Goal: Task Accomplishment & Management: Manage account settings

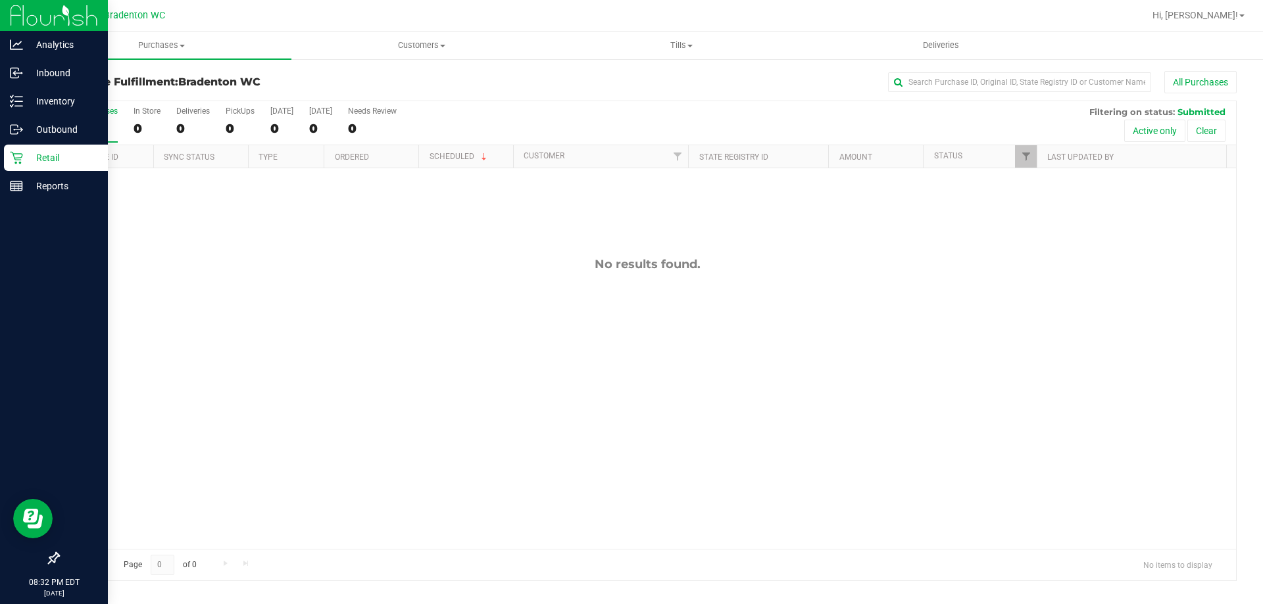
click at [24, 156] on p "Retail" at bounding box center [62, 158] width 79 height 16
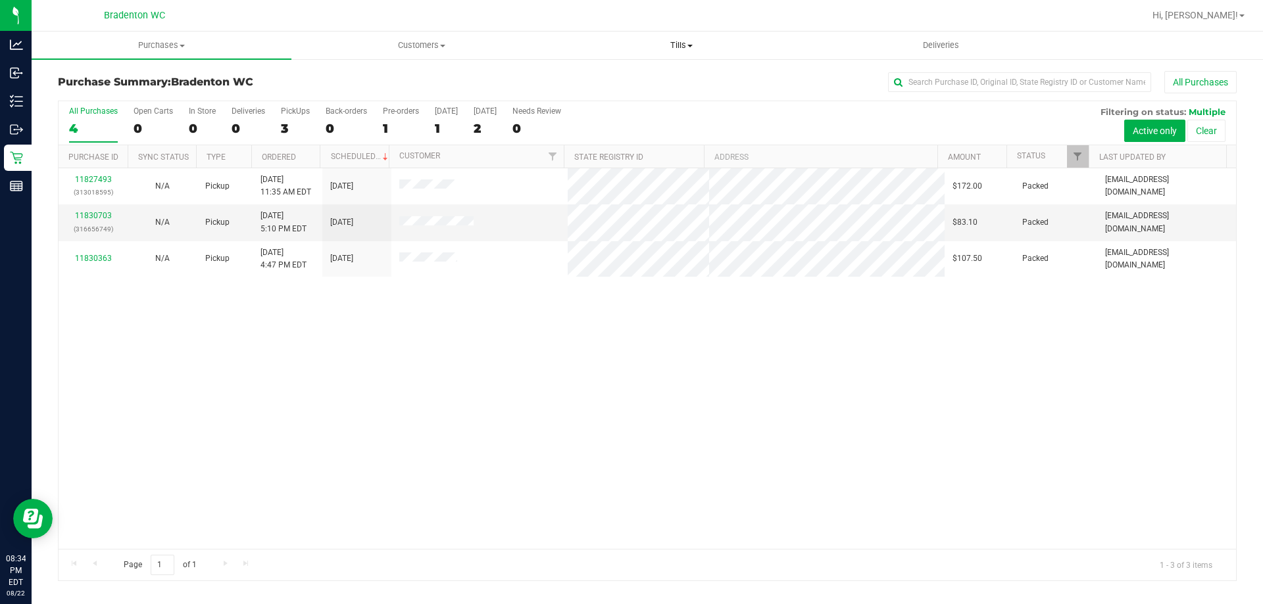
click at [671, 43] on span "Tills" at bounding box center [681, 45] width 259 height 12
click at [633, 78] on span "Manage tills" at bounding box center [595, 79] width 89 height 11
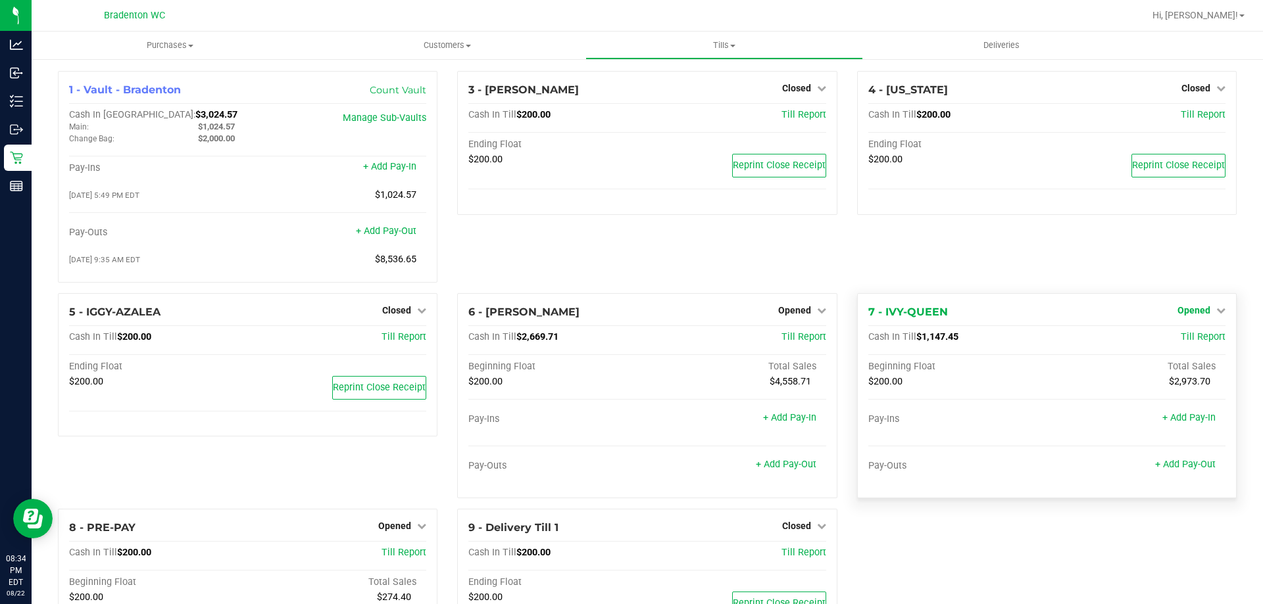
click at [1199, 315] on span "Opened" at bounding box center [1193, 310] width 33 height 11
click at [1185, 343] on link "Close Till" at bounding box center [1195, 337] width 36 height 11
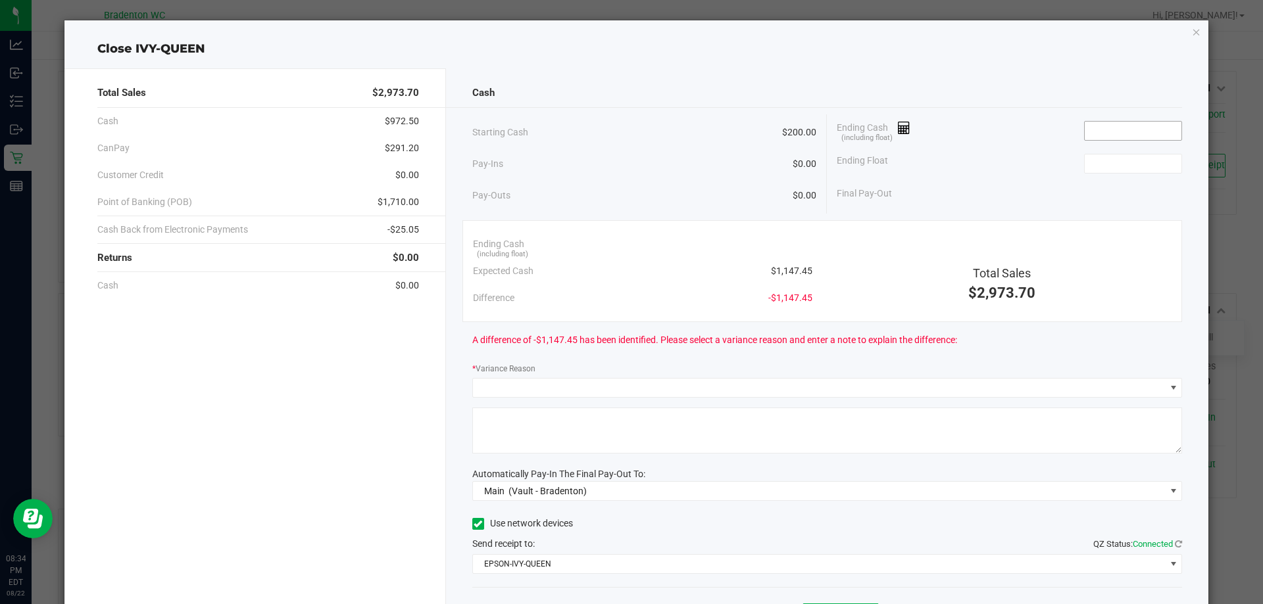
click at [1109, 134] on input at bounding box center [1133, 131] width 97 height 18
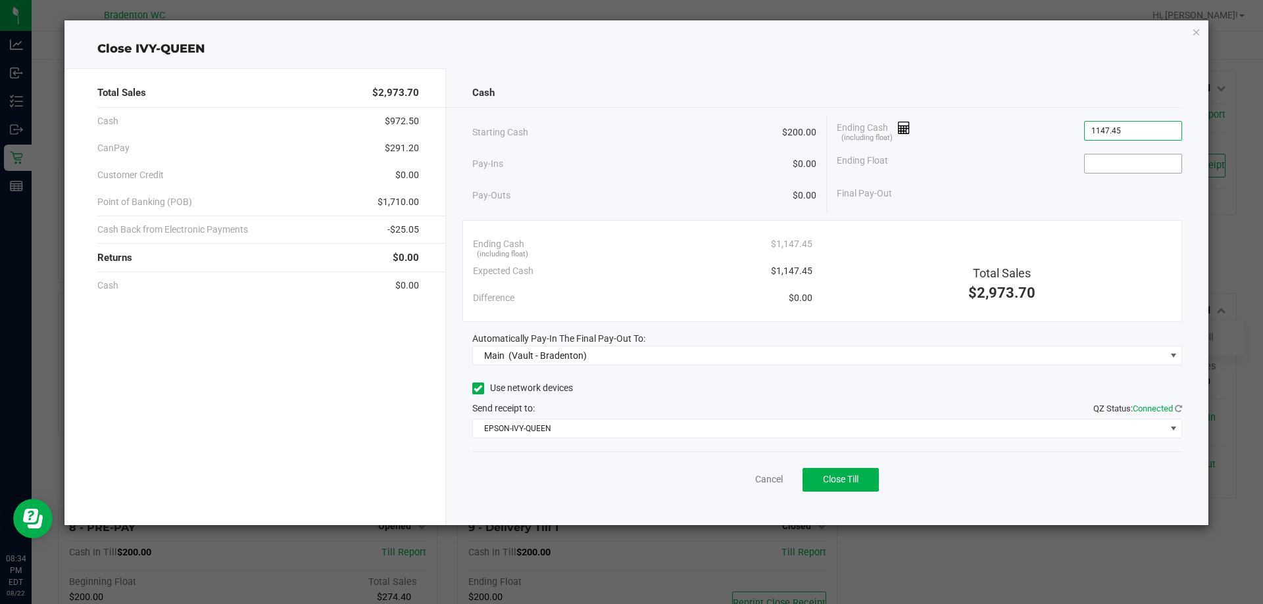
click at [1123, 166] on input at bounding box center [1133, 164] width 97 height 18
type input "$1,147.45"
click at [859, 488] on button "Close Till" at bounding box center [840, 480] width 76 height 24
type input "$200.00"
click at [1194, 30] on icon "button" at bounding box center [1196, 32] width 9 height 16
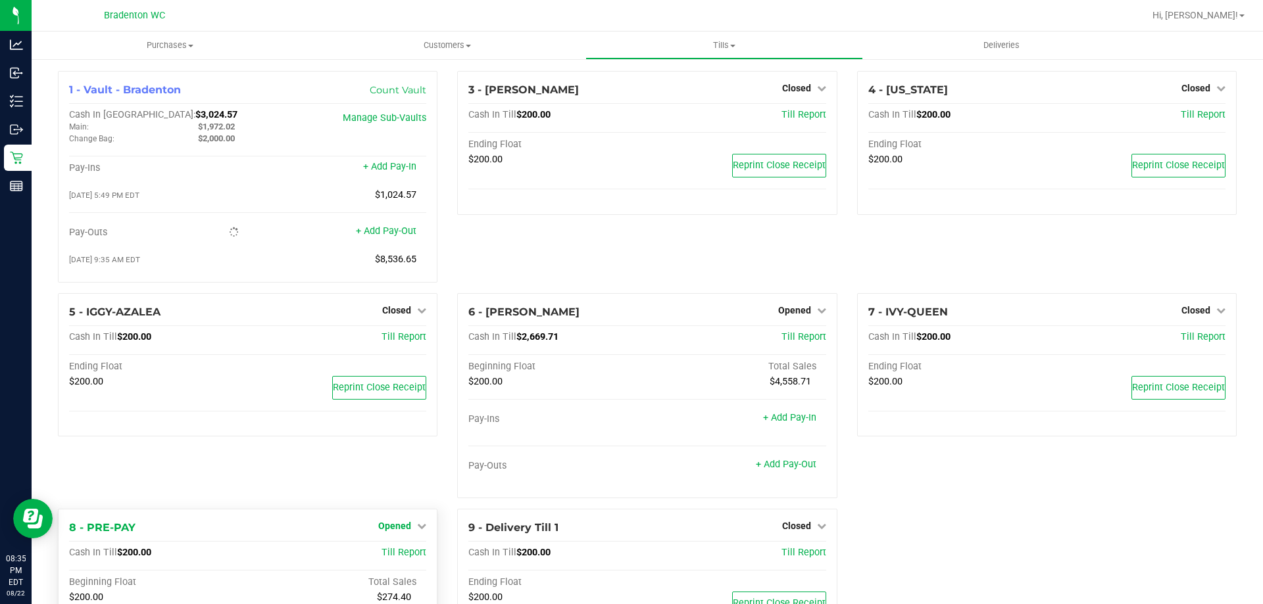
click at [398, 525] on span "Opened" at bounding box center [394, 526] width 33 height 11
click at [403, 553] on link "Close Till" at bounding box center [397, 553] width 36 height 11
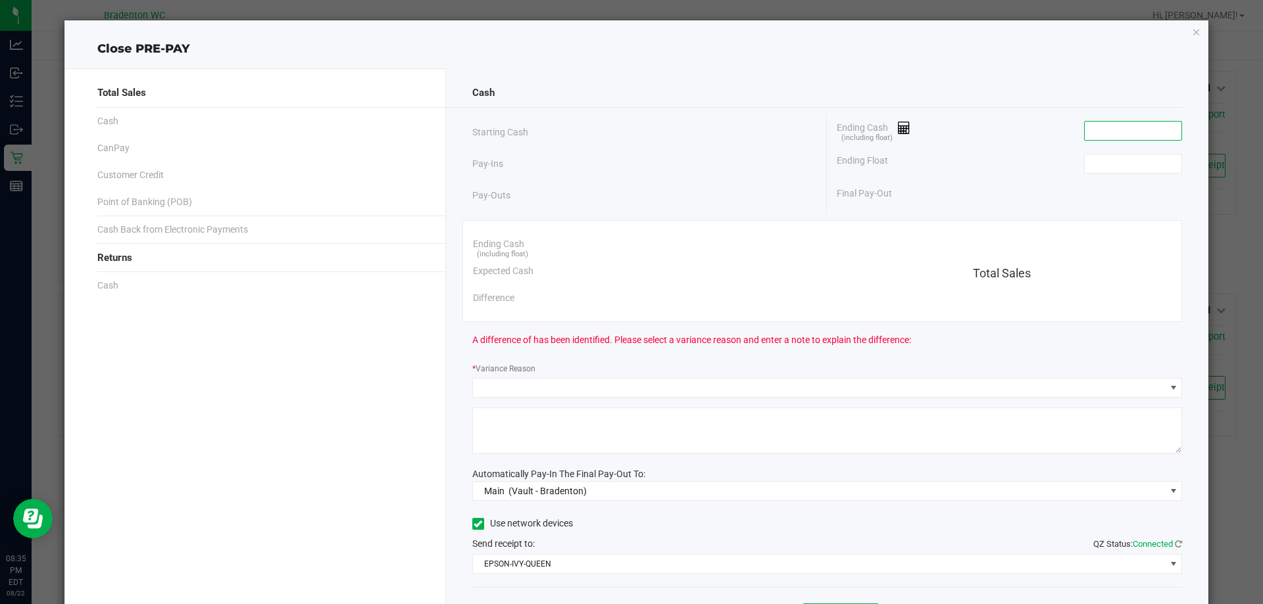
click at [1113, 139] on input at bounding box center [1133, 131] width 97 height 18
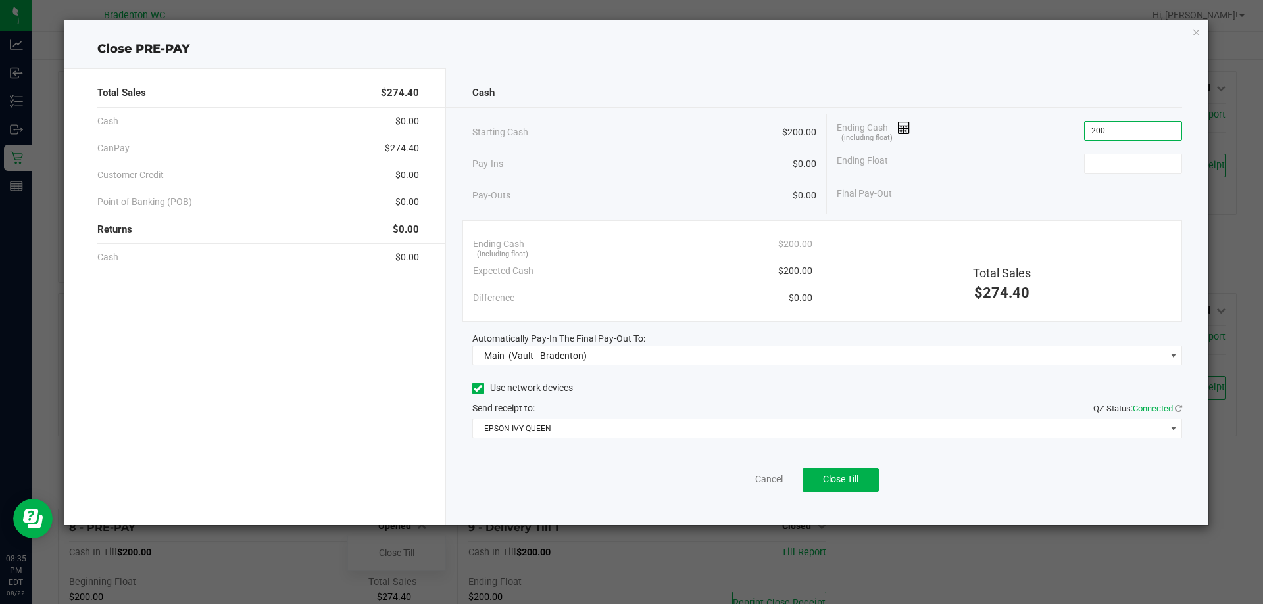
type input "$200.00"
click at [854, 478] on span "Close Till" at bounding box center [841, 479] width 36 height 11
click at [742, 478] on link "Dismiss" at bounding box center [740, 480] width 32 height 14
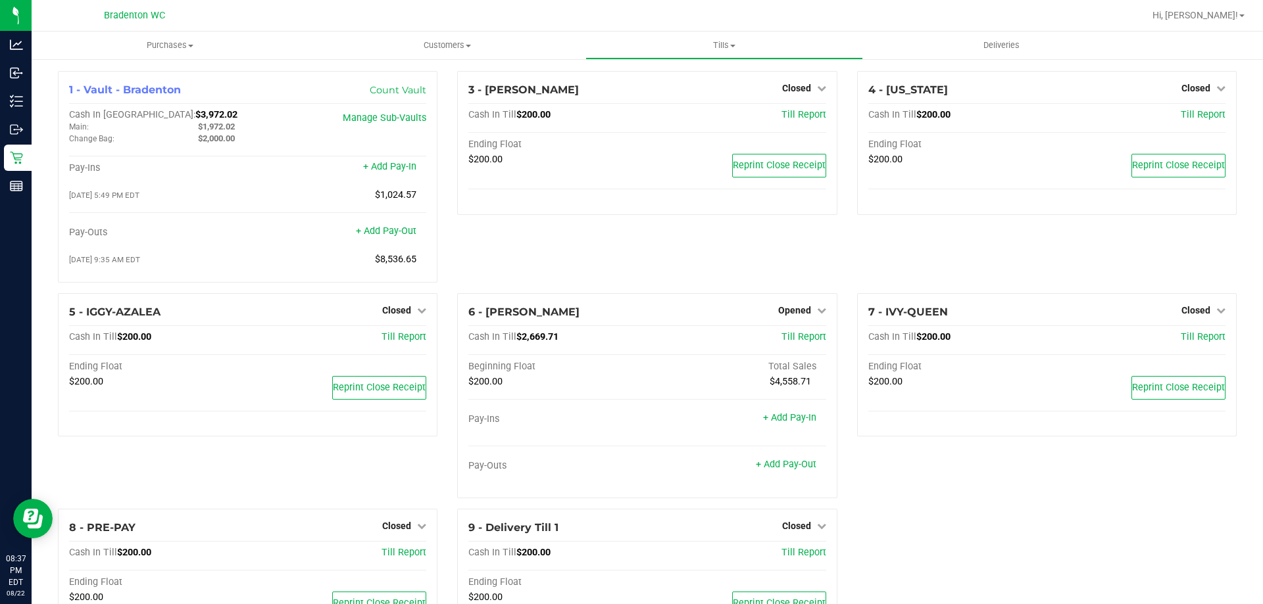
click at [792, 316] on span "Opened" at bounding box center [794, 310] width 33 height 11
click at [798, 341] on link "Close Till" at bounding box center [796, 337] width 36 height 11
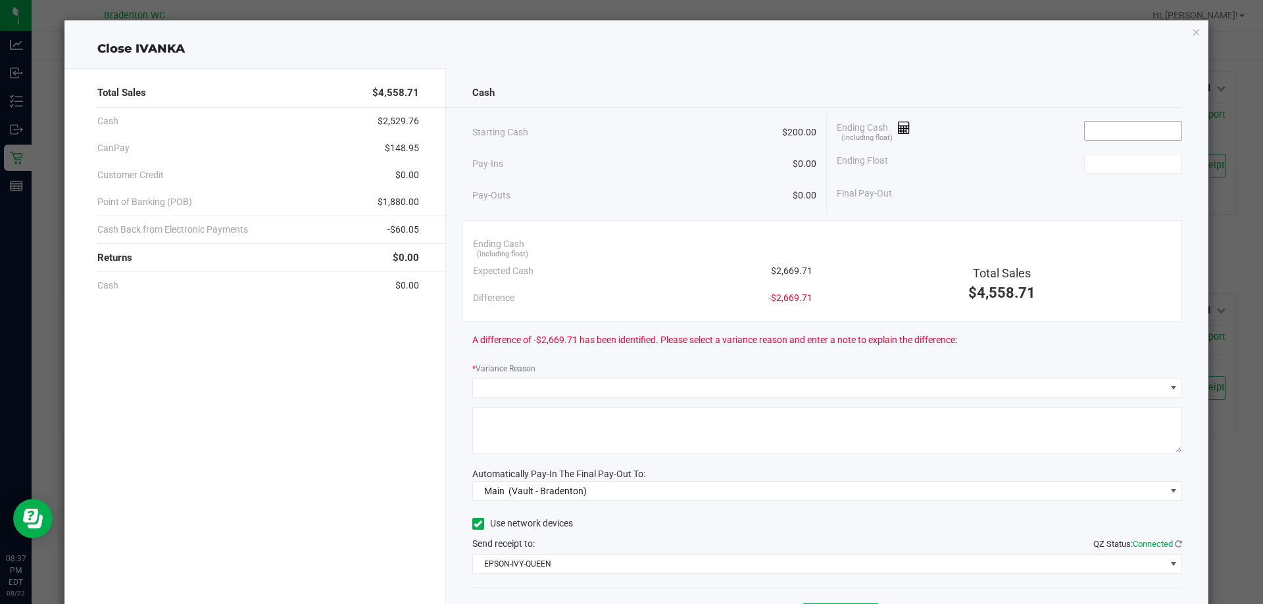
click at [1110, 129] on input at bounding box center [1133, 131] width 97 height 18
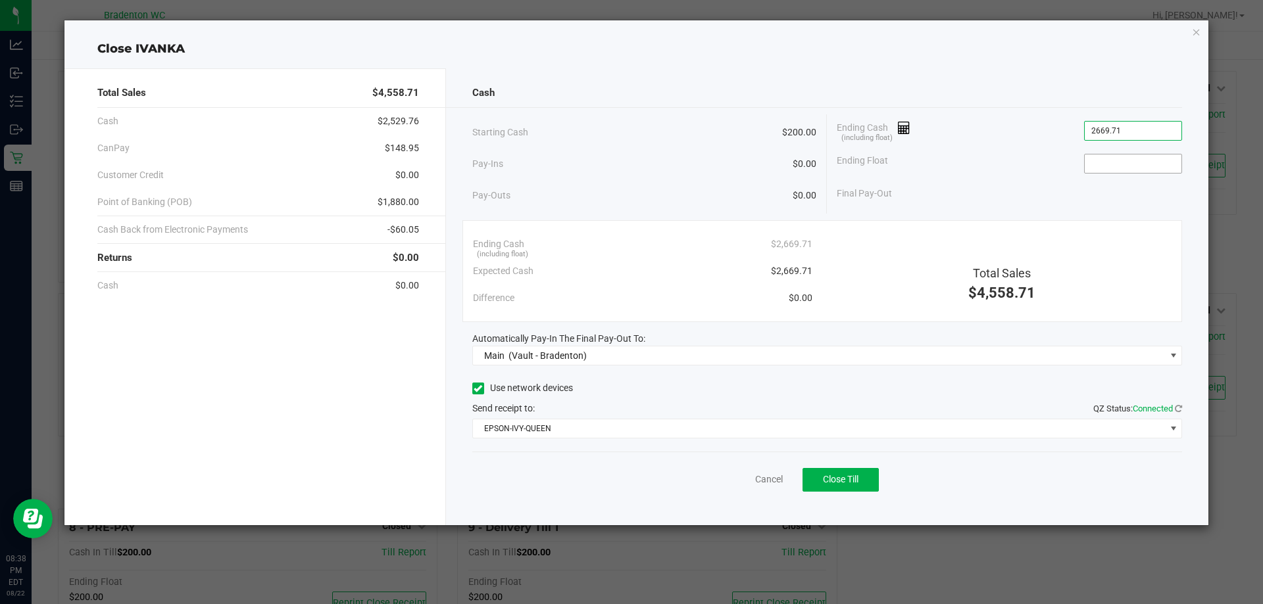
click at [1125, 159] on input at bounding box center [1133, 164] width 97 height 18
type input "$2,669.71"
click at [849, 489] on button "Close Till" at bounding box center [840, 480] width 76 height 24
type input "$200.00"
click at [741, 480] on link "Dismiss" at bounding box center [740, 480] width 32 height 14
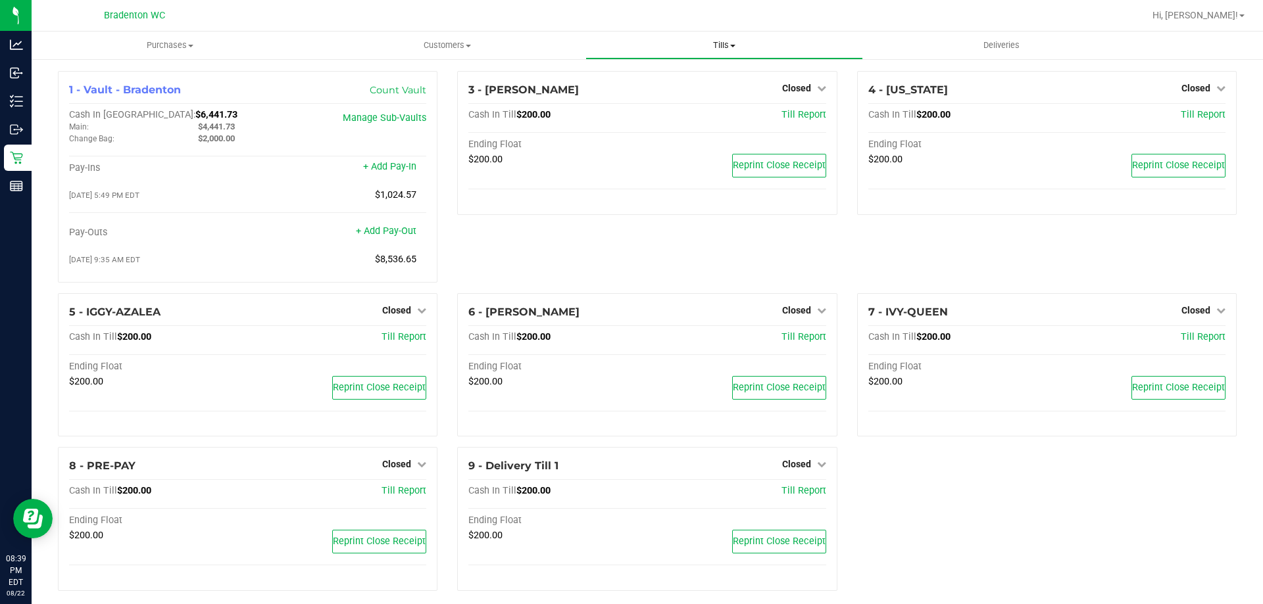
click at [730, 48] on span "Tills" at bounding box center [724, 45] width 276 height 12
click at [727, 101] on li "Reconcile e-payments" at bounding box center [723, 95] width 277 height 16
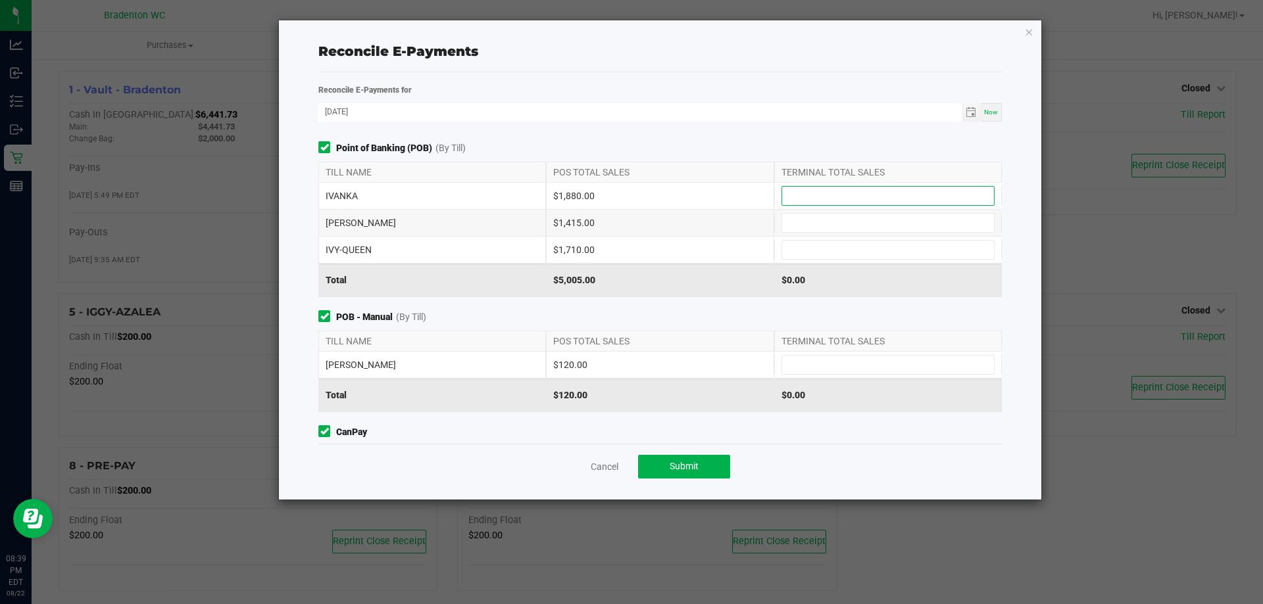
click at [872, 194] on input at bounding box center [888, 196] width 212 height 18
type input "$1,880.00"
type input "$1,415.00"
type input "$1,710.00"
type input "$120.00"
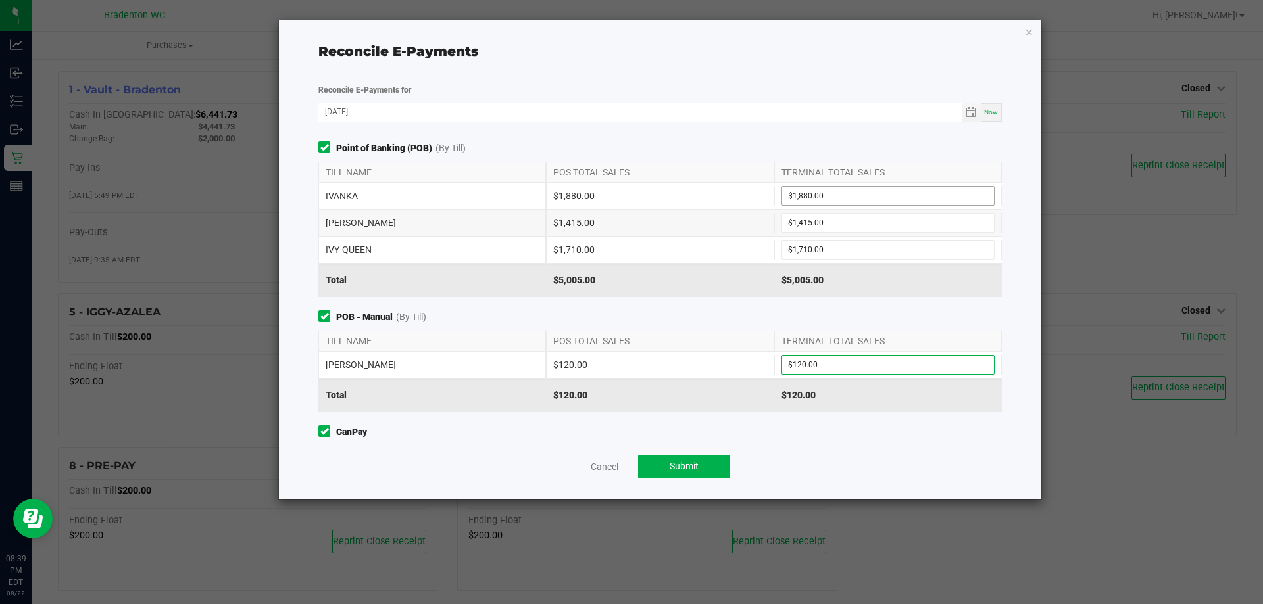
scroll to position [129, 0]
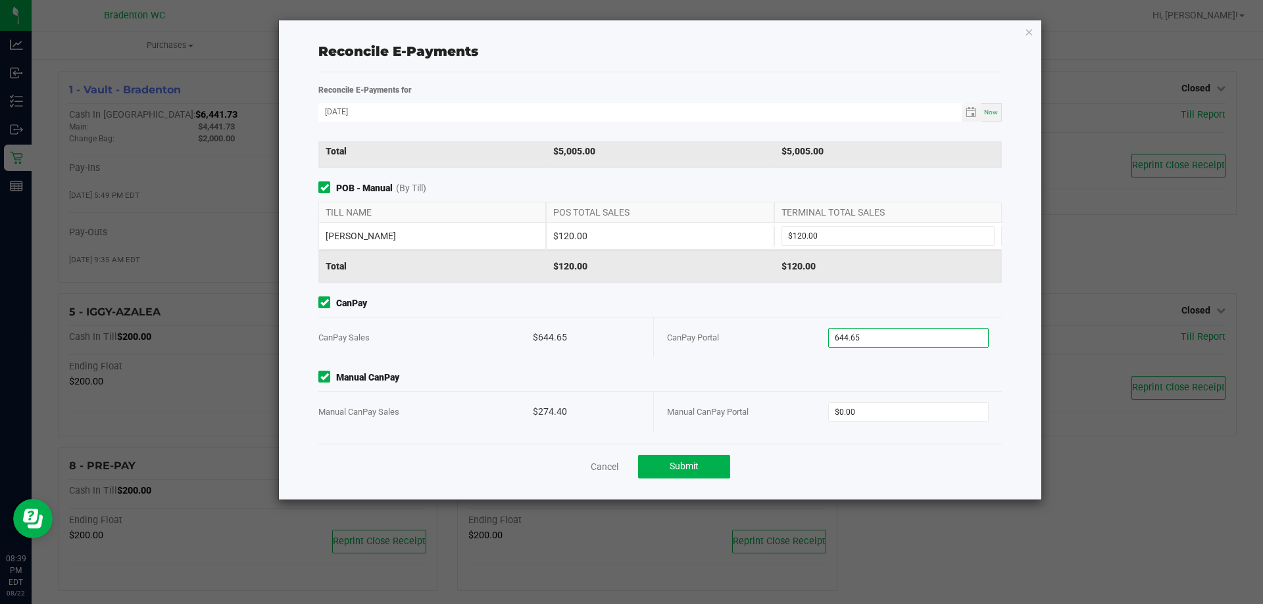
type input "$644.65"
type input "$274.40"
click at [670, 466] on span "Submit" at bounding box center [684, 466] width 29 height 11
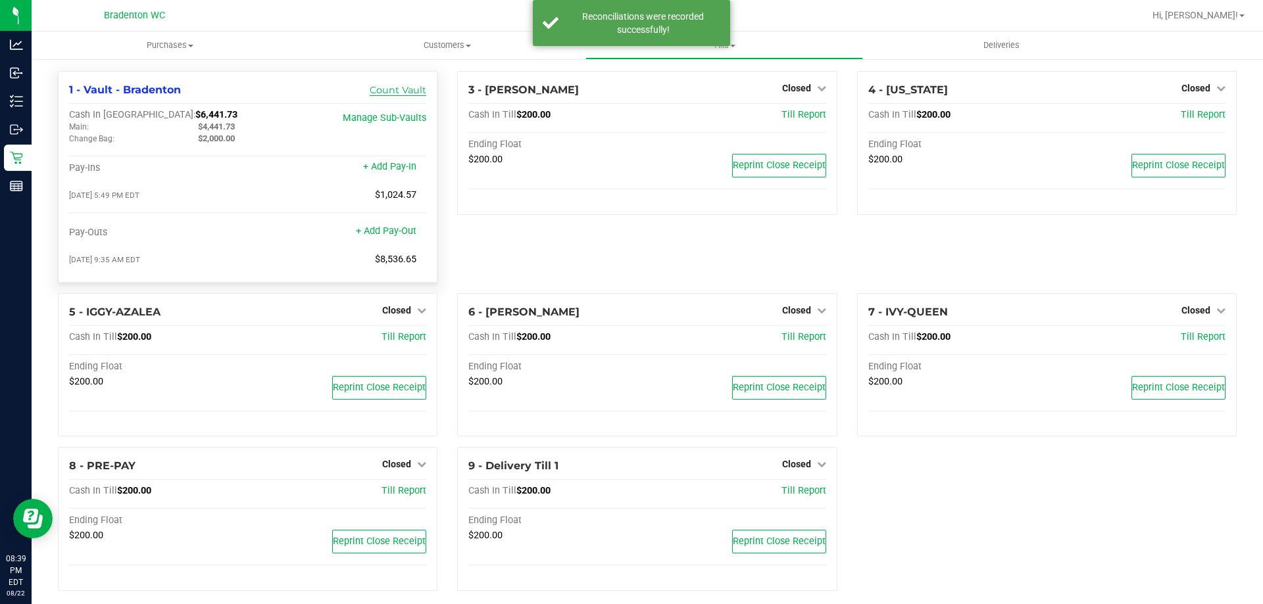
click at [417, 87] on link "Count Vault" at bounding box center [398, 90] width 57 height 12
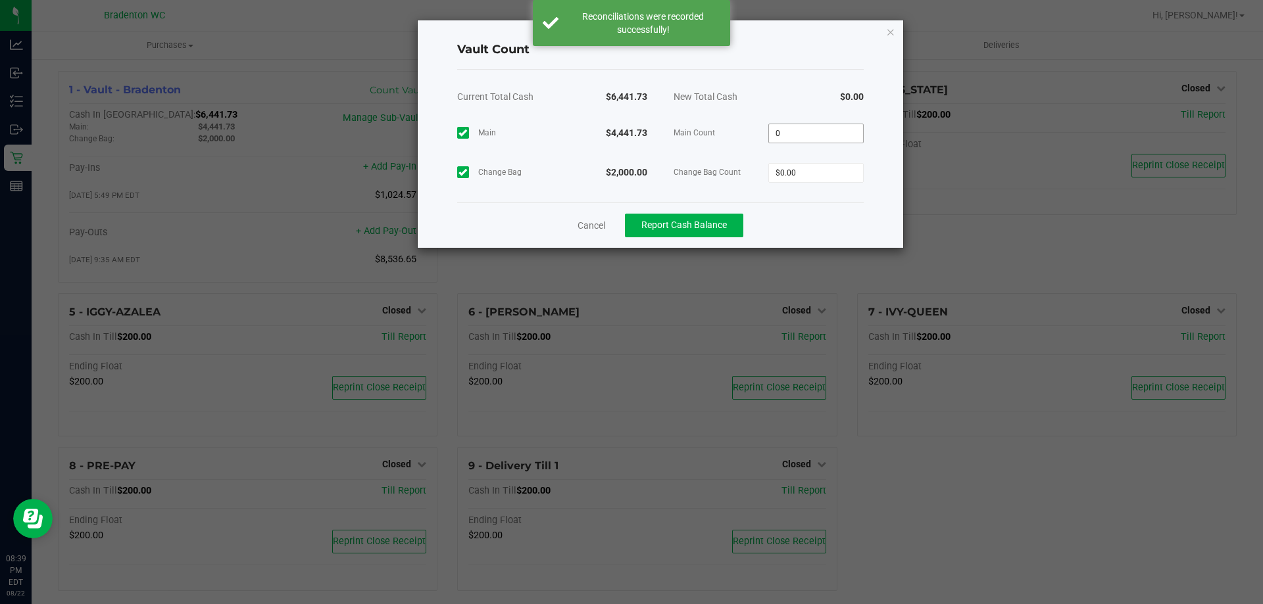
click at [802, 130] on input "0" at bounding box center [816, 133] width 94 height 18
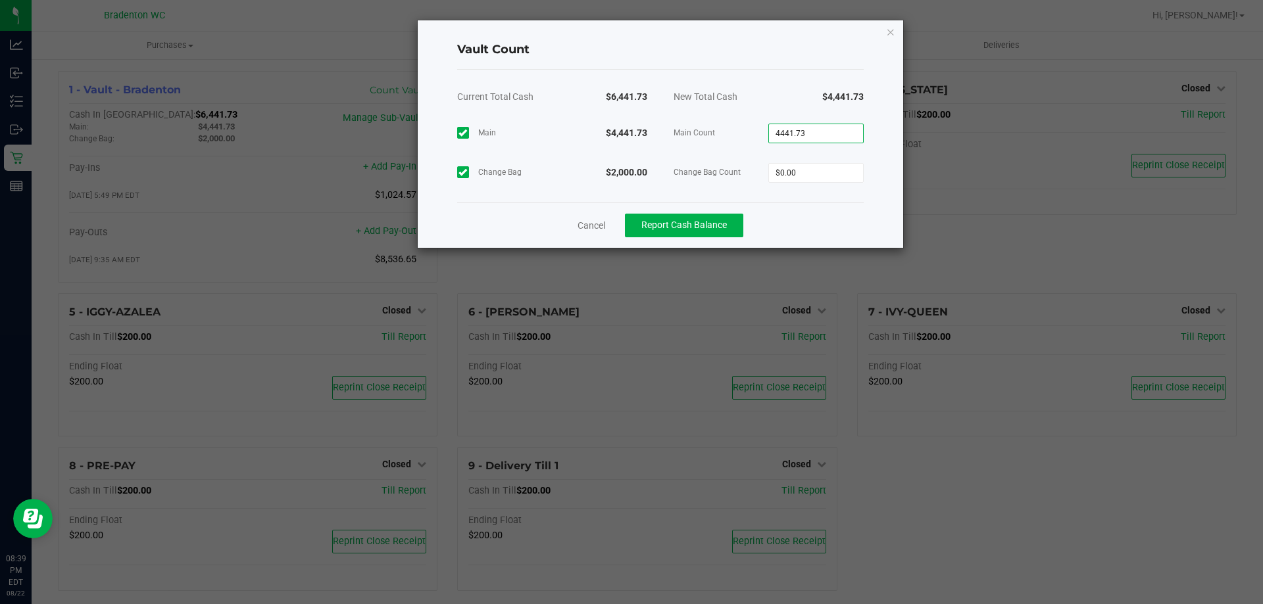
type input "$4,441.73"
type input "$2,000.00"
click at [701, 224] on span "Report Cash Balance" at bounding box center [684, 225] width 86 height 11
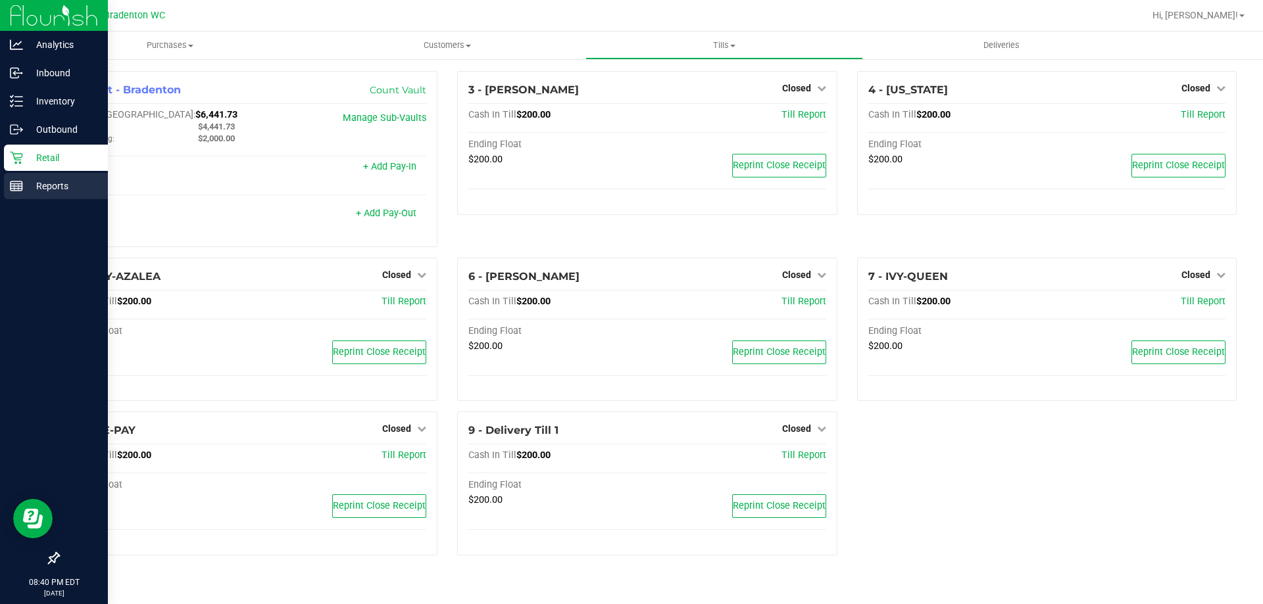
click at [31, 184] on p "Reports" at bounding box center [62, 186] width 79 height 16
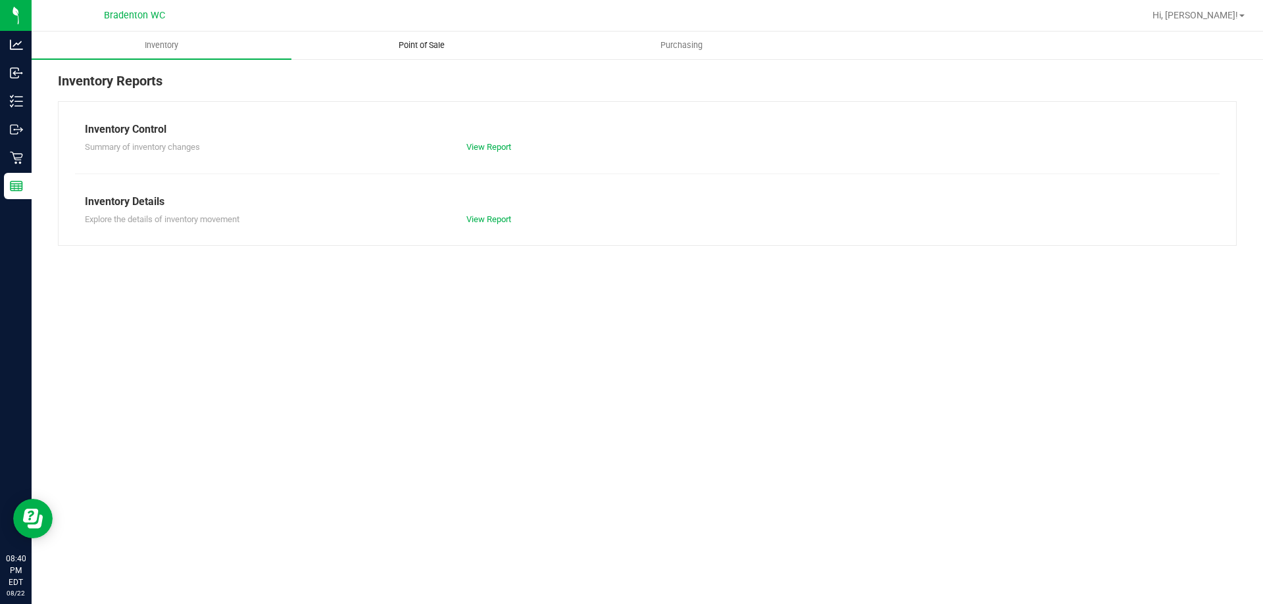
click at [417, 50] on span "Point of Sale" at bounding box center [422, 45] width 82 height 12
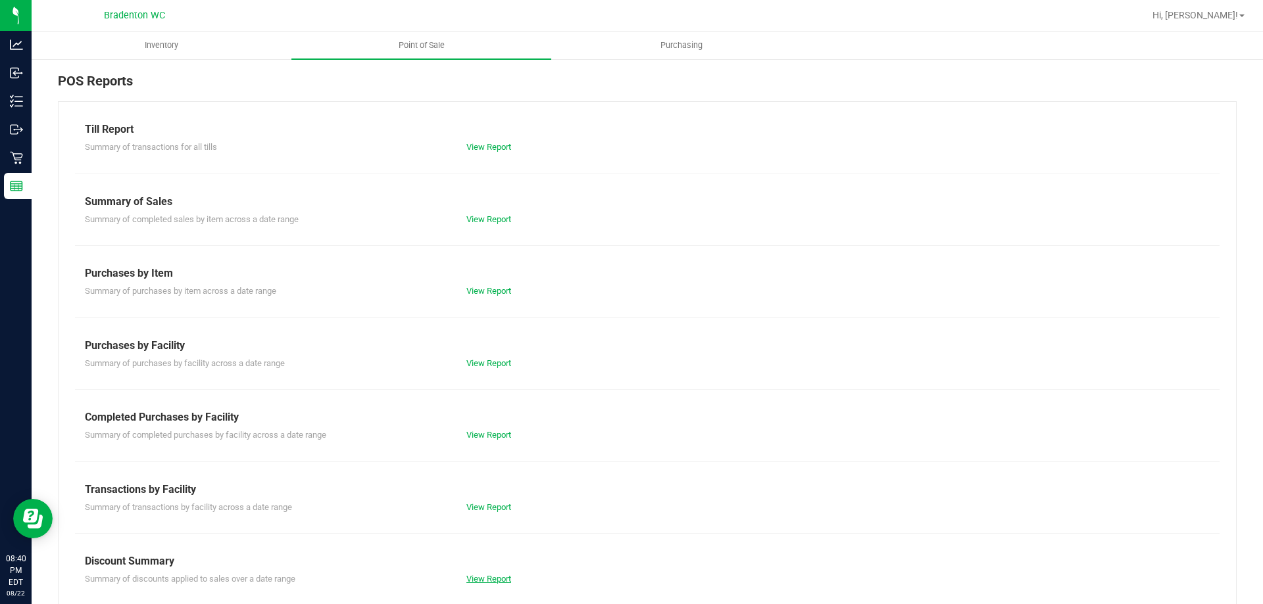
click at [474, 578] on link "View Report" at bounding box center [488, 579] width 45 height 10
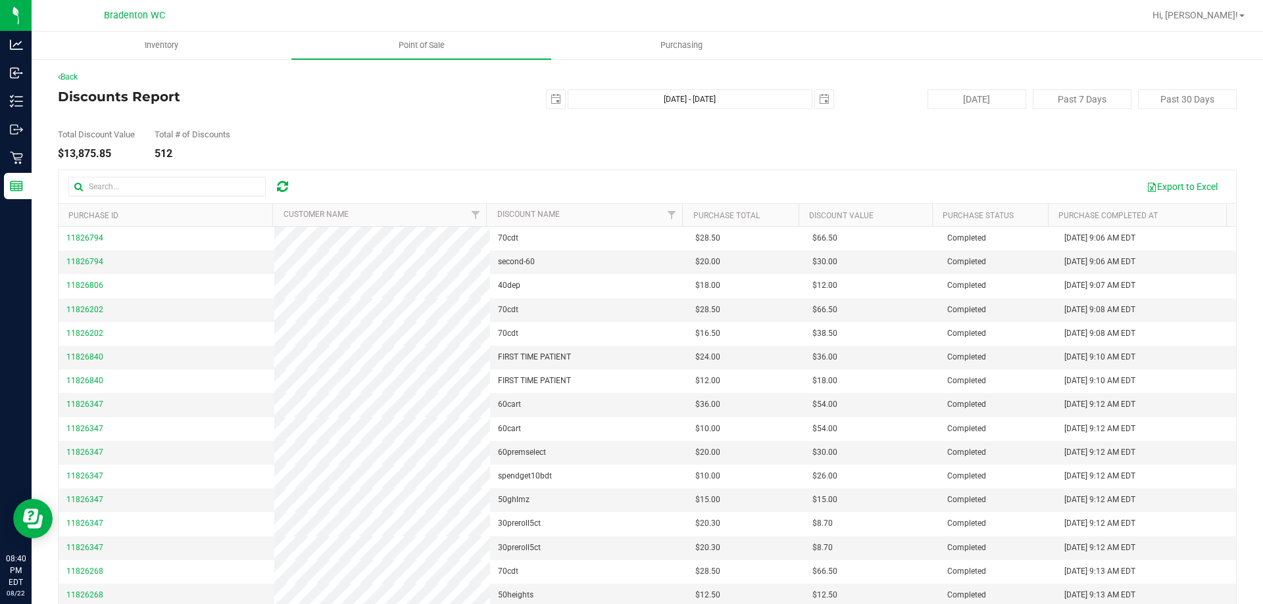
click at [418, 140] on div "Total Discount Value $13,875.85 Total # of Discounts 512" at bounding box center [647, 134] width 1179 height 50
click at [392, 61] on div "Back Discounts Report [DATE] [DATE] - [DATE] [DATE] [DATE] Past 7 Days Past 30 …" at bounding box center [647, 355] width 1231 height 595
click at [413, 42] on span "Point of Sale" at bounding box center [422, 45] width 82 height 12
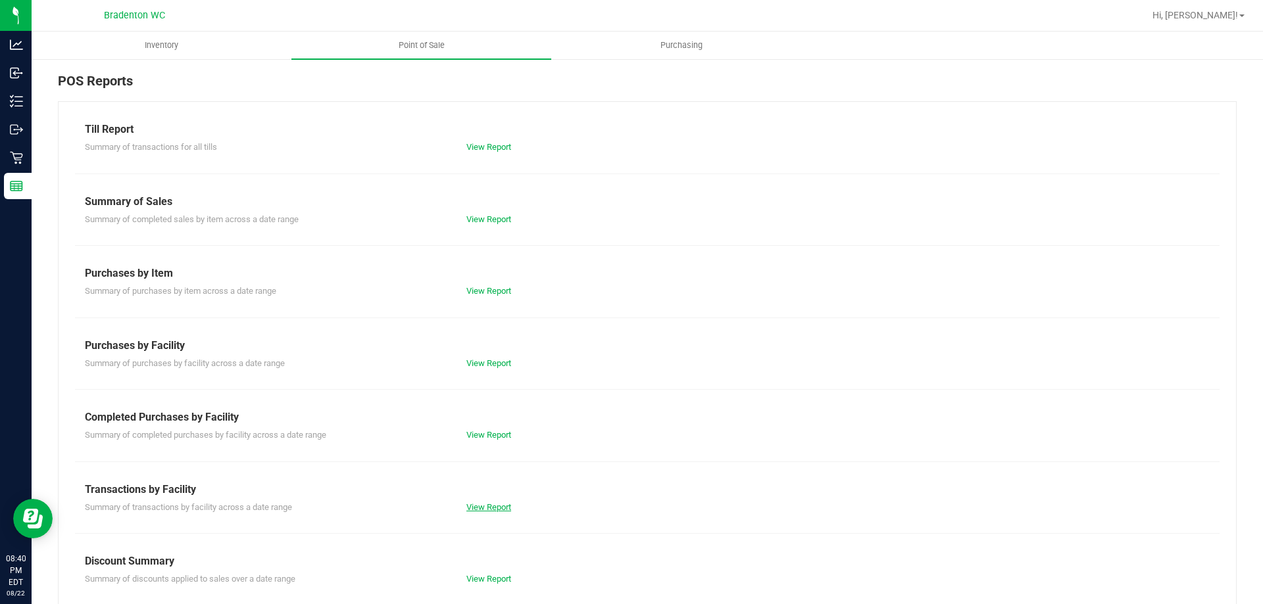
click at [497, 504] on link "View Report" at bounding box center [488, 508] width 45 height 10
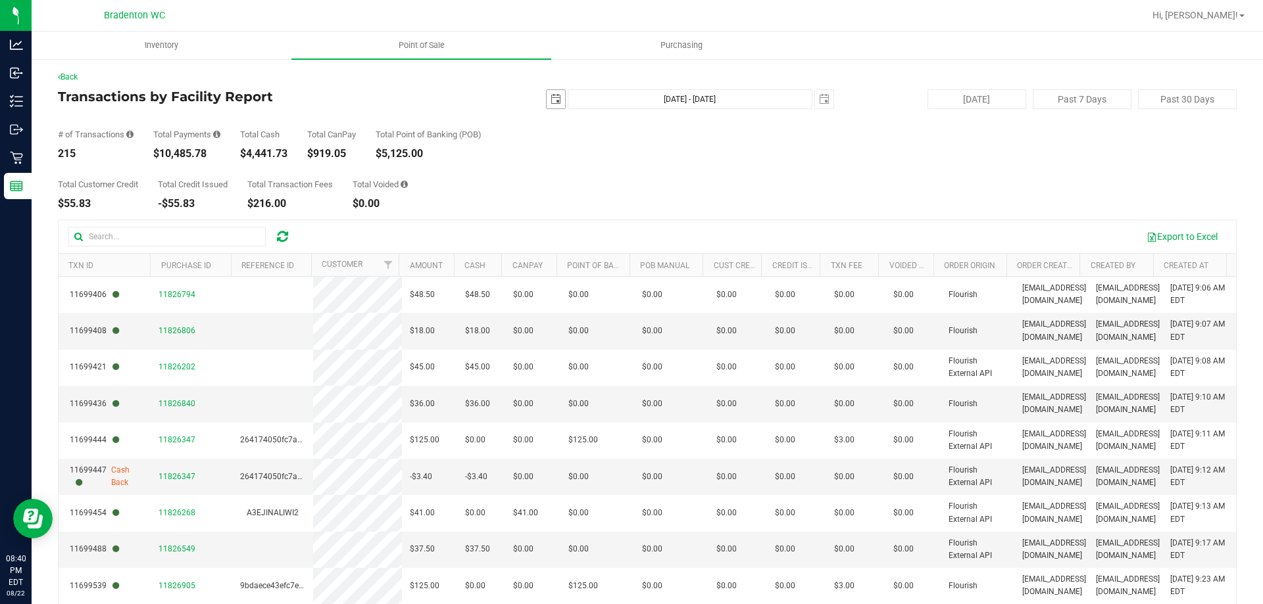
click at [551, 100] on span "select" at bounding box center [556, 99] width 11 height 11
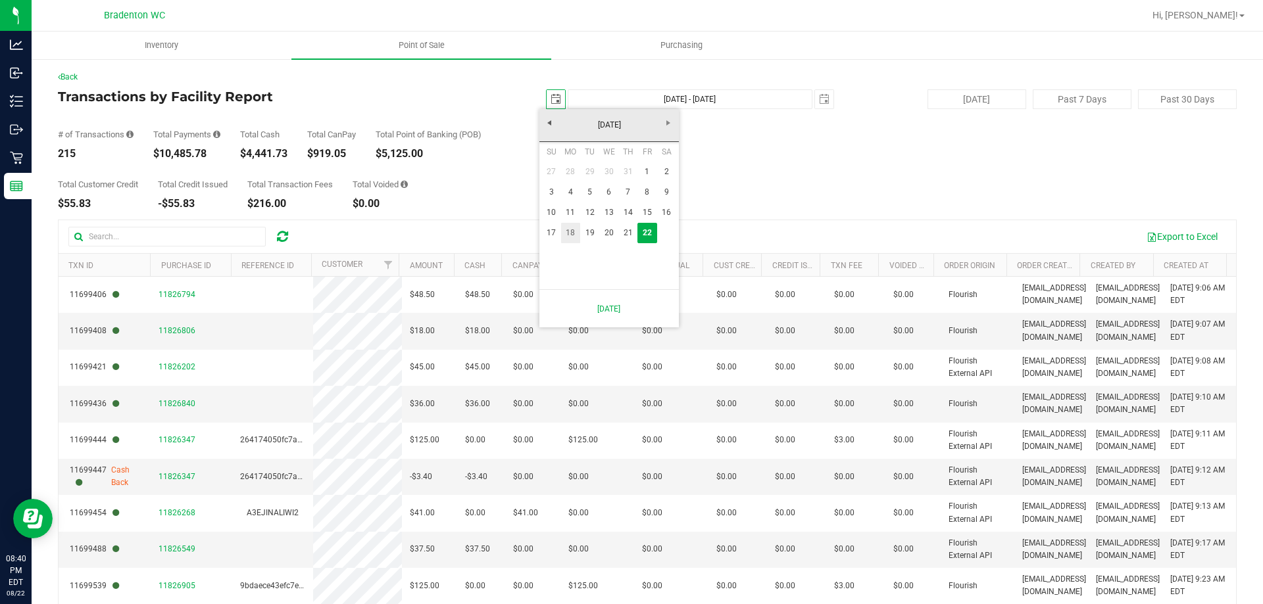
click at [567, 236] on link "18" at bounding box center [570, 233] width 19 height 20
type input "[DATE]"
type input "[DATE] - [DATE]"
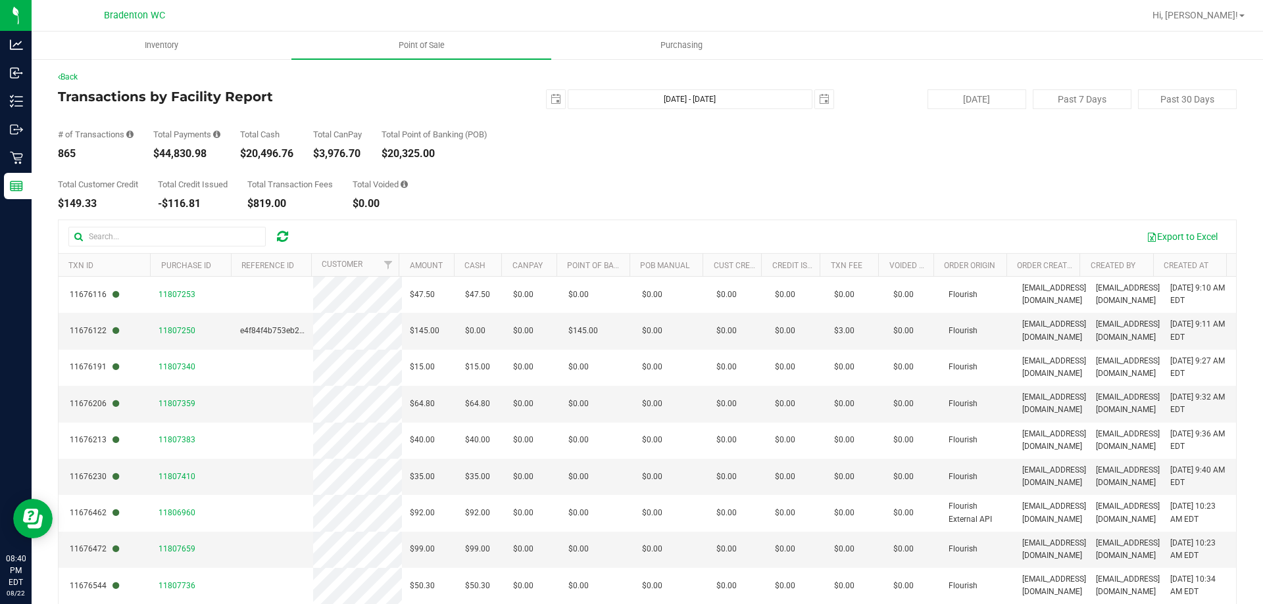
click at [570, 166] on div "Total Customer Credit $149.33 Total Credit Issued -$116.81 Total Transaction Fe…" at bounding box center [647, 184] width 1179 height 50
click at [553, 102] on span "select" at bounding box center [556, 99] width 11 height 11
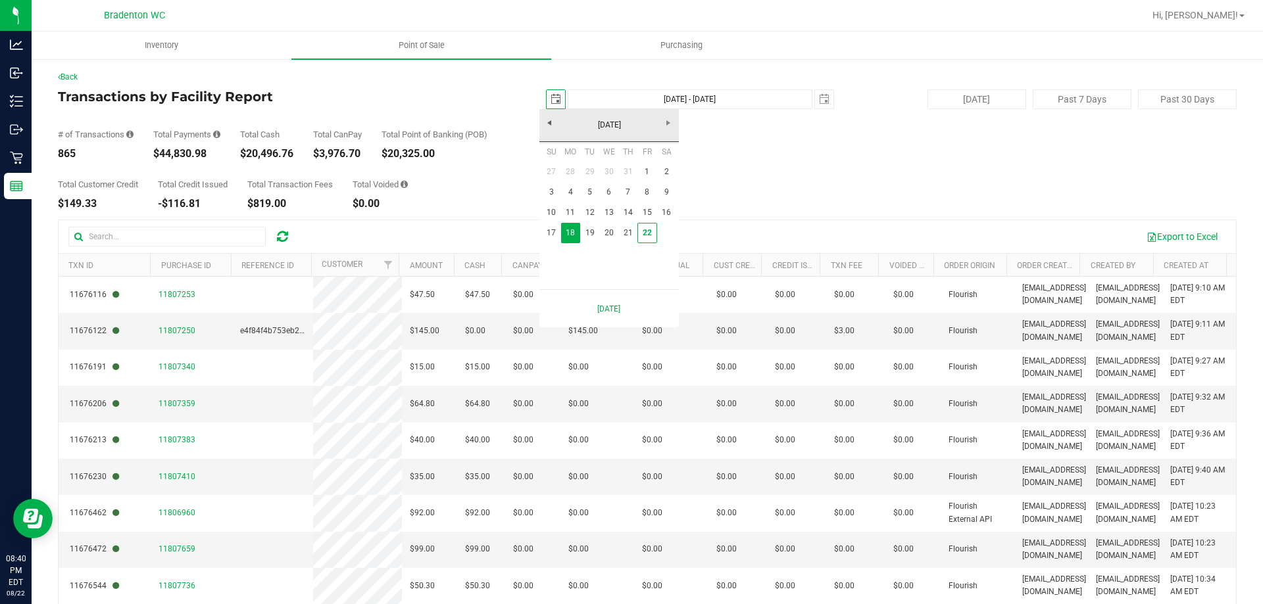
scroll to position [0, 33]
click at [651, 169] on link "1" at bounding box center [646, 172] width 19 height 20
type input "[DATE]"
type input "[DATE] - [DATE]"
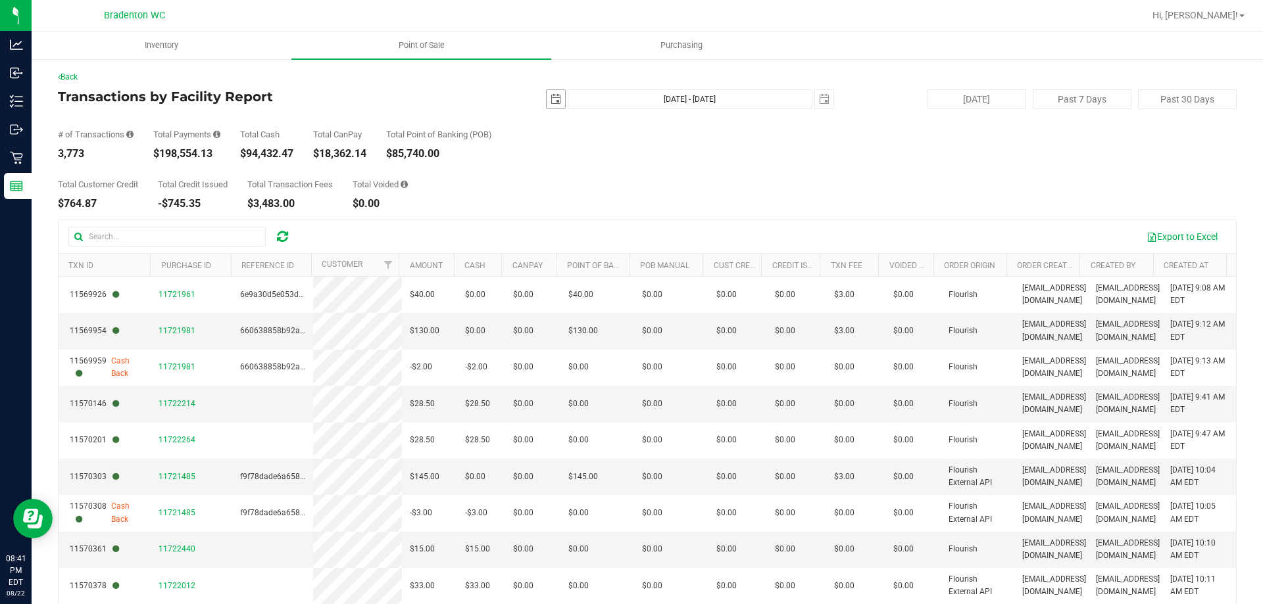
click at [550, 105] on span "select" at bounding box center [556, 99] width 18 height 18
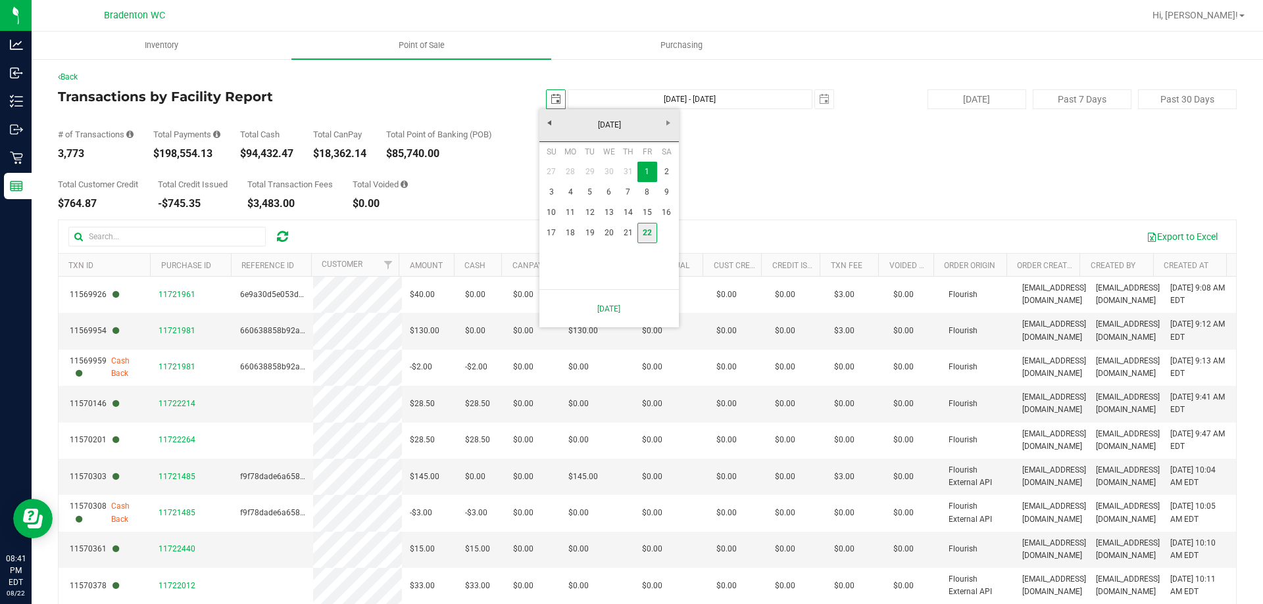
click at [647, 237] on link "22" at bounding box center [646, 233] width 19 height 20
type input "[DATE]"
type input "[DATE] - [DATE]"
